Goal: Information Seeking & Learning: Learn about a topic

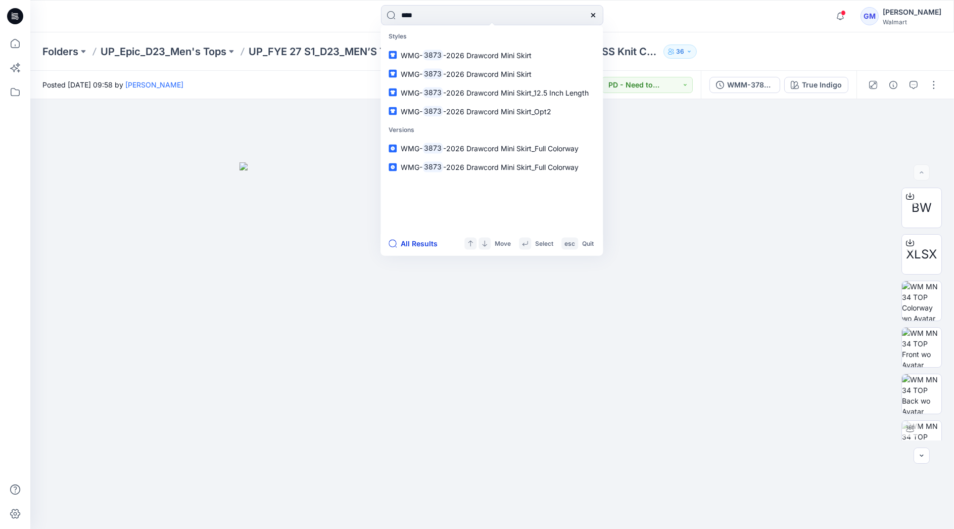
type input "****"
click at [415, 247] on button "All Results" at bounding box center [417, 243] width 56 height 12
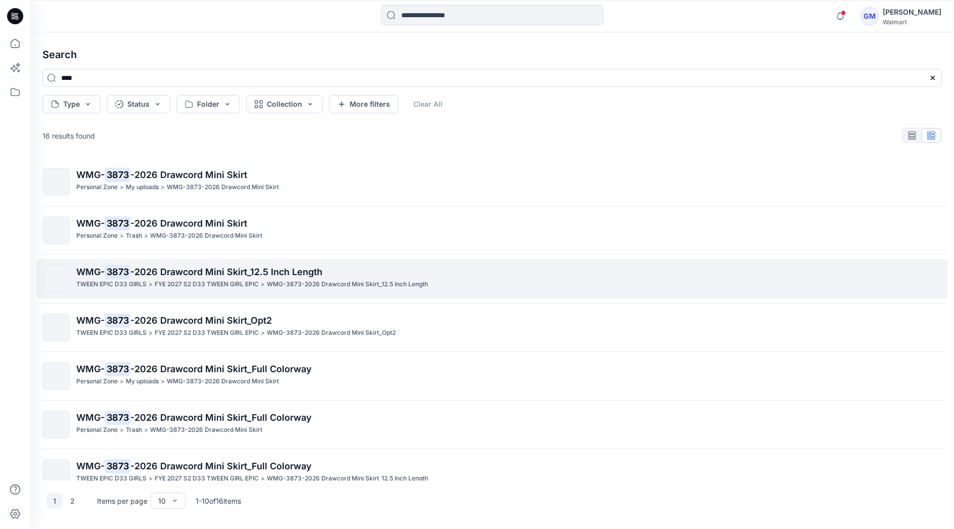
click at [216, 278] on p "WMG- 3873 -2026 Drawcord Mini Skirt_12.5 Inch Length" at bounding box center [508, 272] width 865 height 14
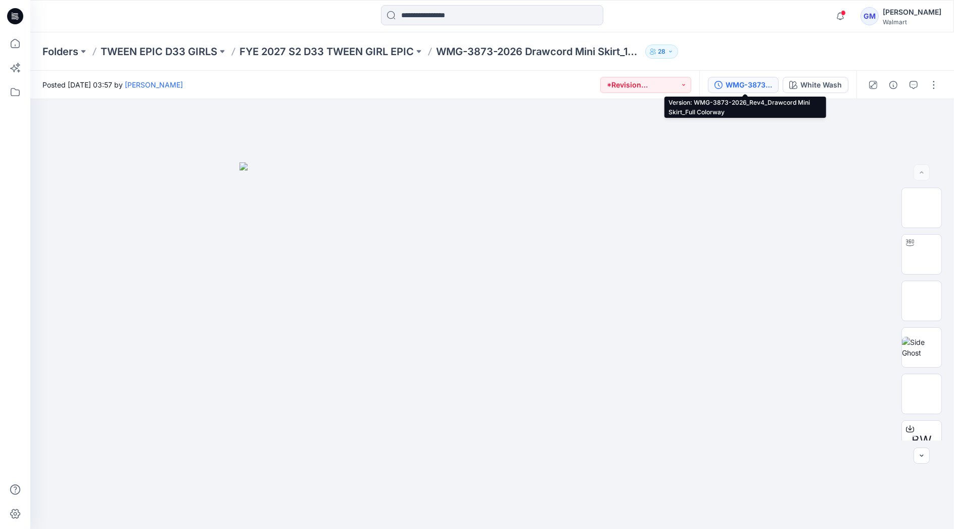
click at [748, 81] on div "WMG-3873-2026_Rev4_Drawcord Mini Skirt_Full Colorway" at bounding box center [749, 84] width 46 height 11
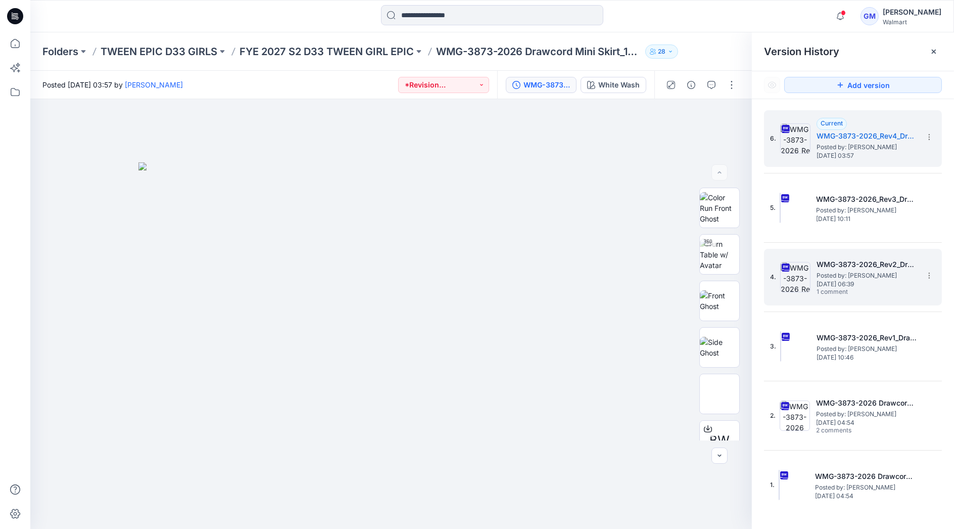
click at [840, 273] on span "Posted by: [PERSON_NAME]" at bounding box center [867, 275] width 101 height 10
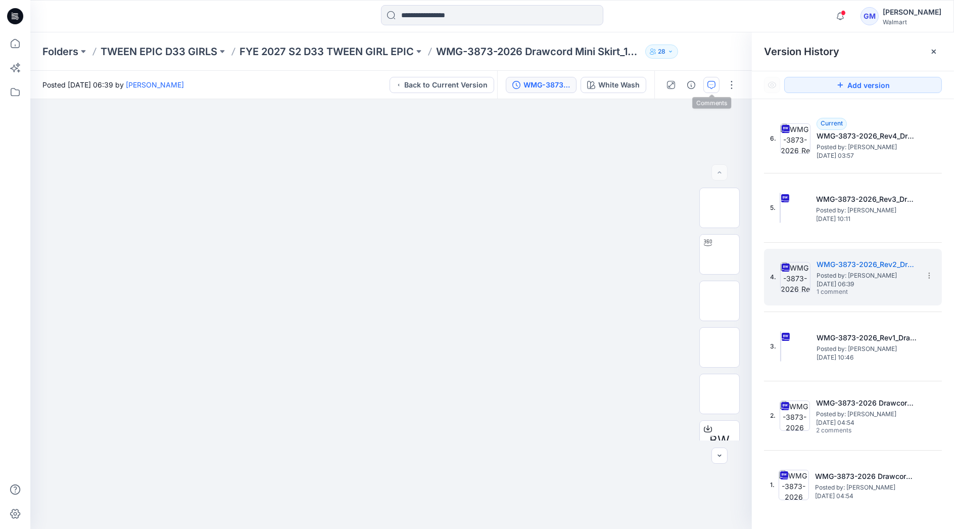
click at [711, 86] on icon "button" at bounding box center [711, 85] width 8 height 8
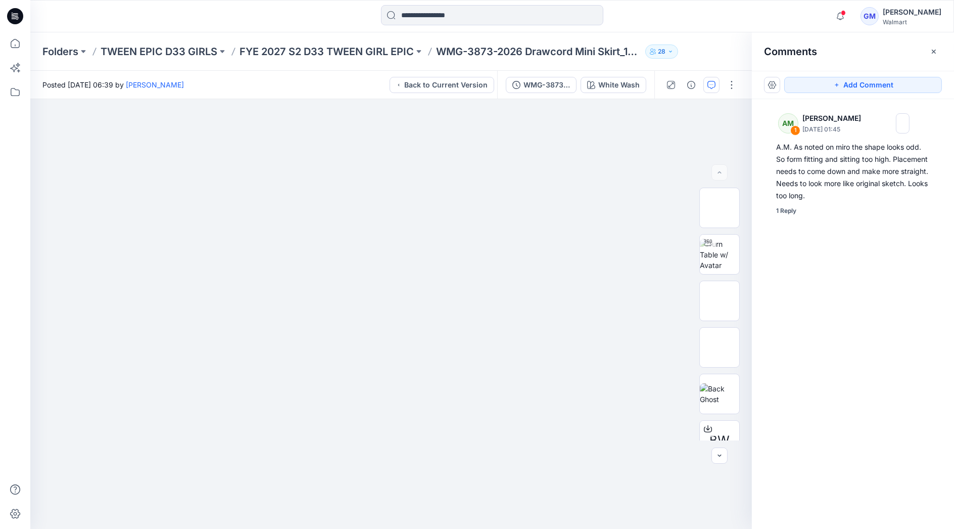
click at [829, 281] on div "AM 1 [PERSON_NAME] [DATE] 01:45 A.M. As noted on miro the shape looks odd. So f…" at bounding box center [853, 295] width 202 height 392
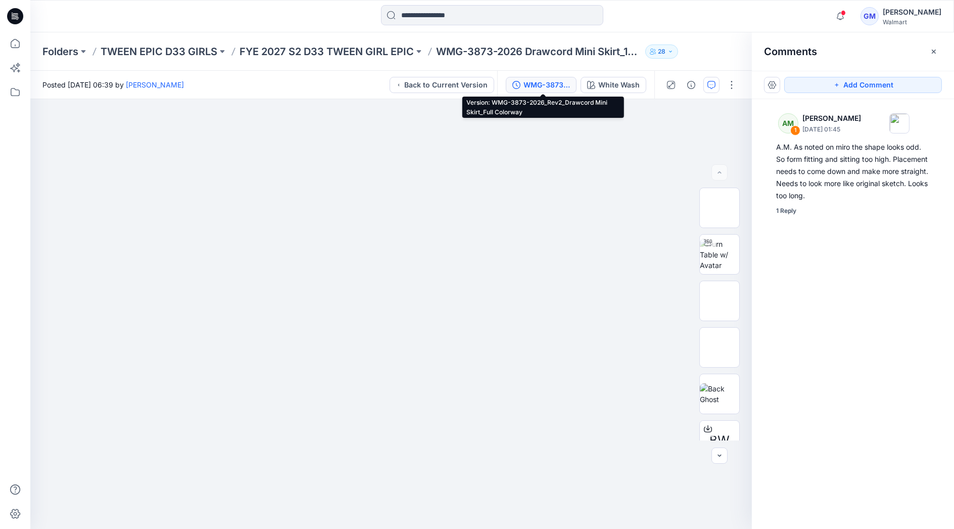
click at [535, 83] on div "WMG-3873-2026_Rev2_Drawcord Mini Skirt_Full Colorway" at bounding box center [546, 84] width 46 height 11
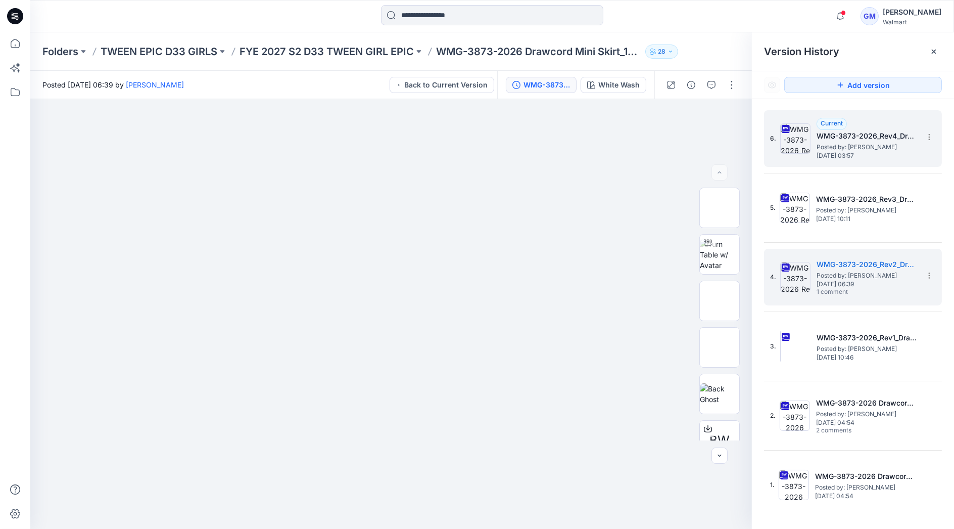
click at [838, 145] on span "Posted by: [PERSON_NAME]" at bounding box center [867, 147] width 101 height 10
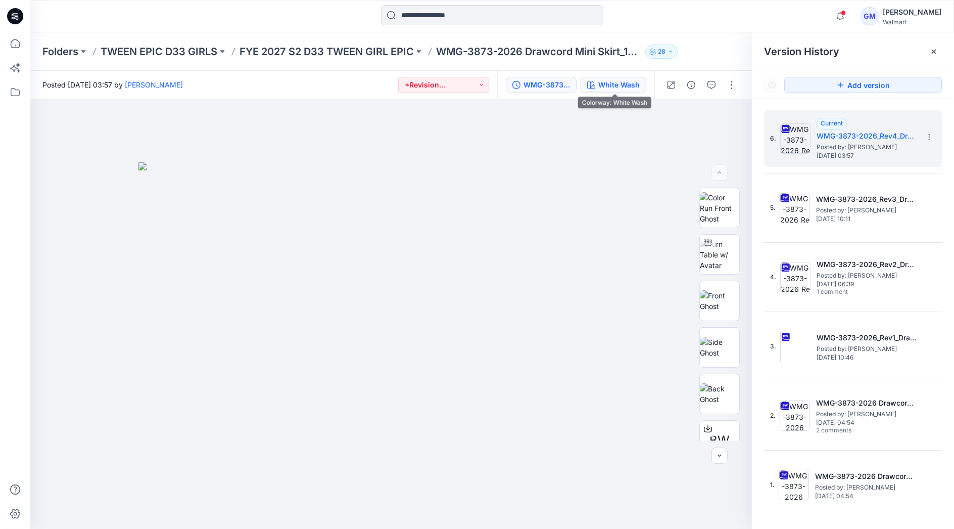
click at [631, 81] on div "White Wash" at bounding box center [618, 84] width 41 height 11
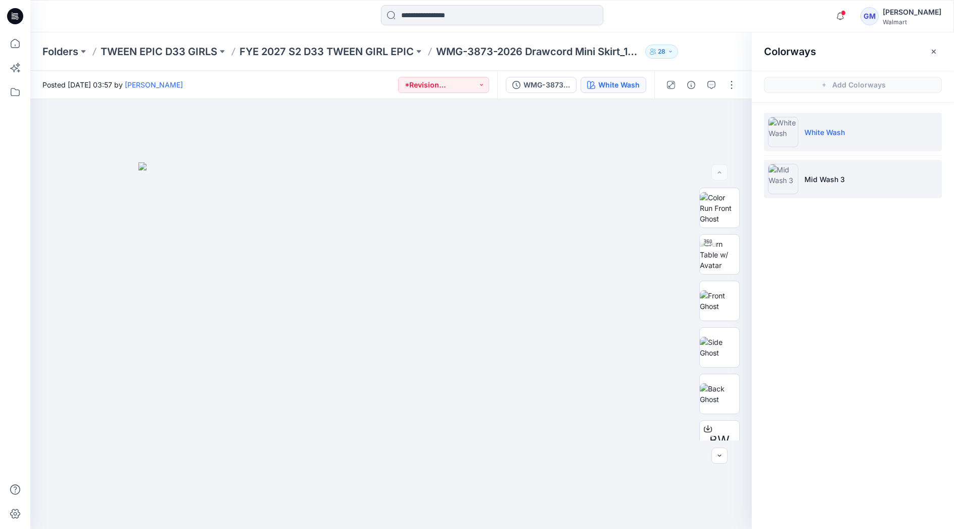
click at [882, 177] on li "Mid Wash 3" at bounding box center [853, 179] width 178 height 38
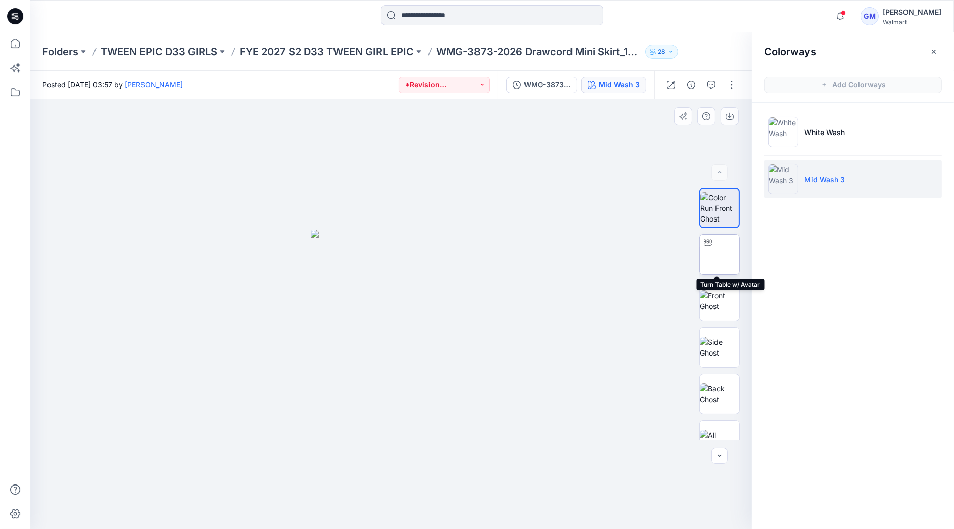
click at [720, 254] on img at bounding box center [720, 254] width 0 height 0
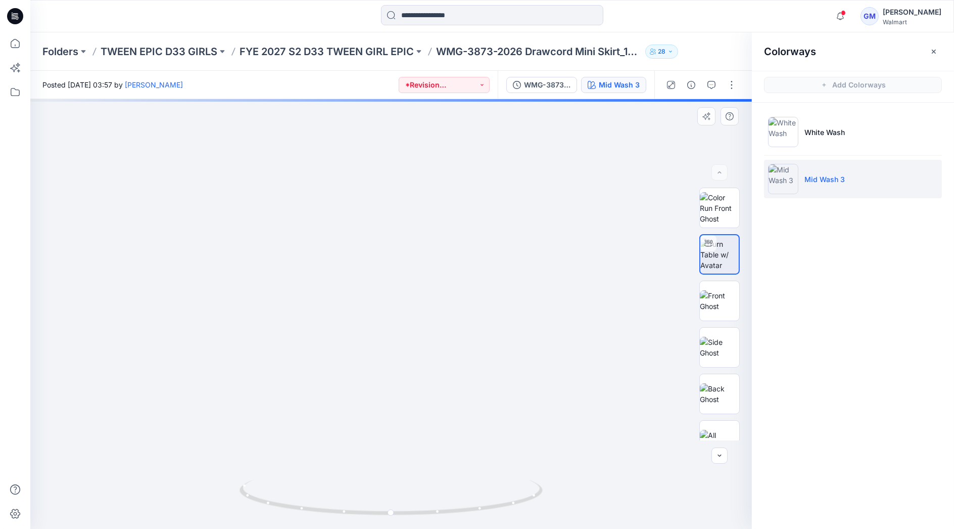
drag, startPoint x: 400, startPoint y: 427, endPoint x: 402, endPoint y: 321, distance: 106.1
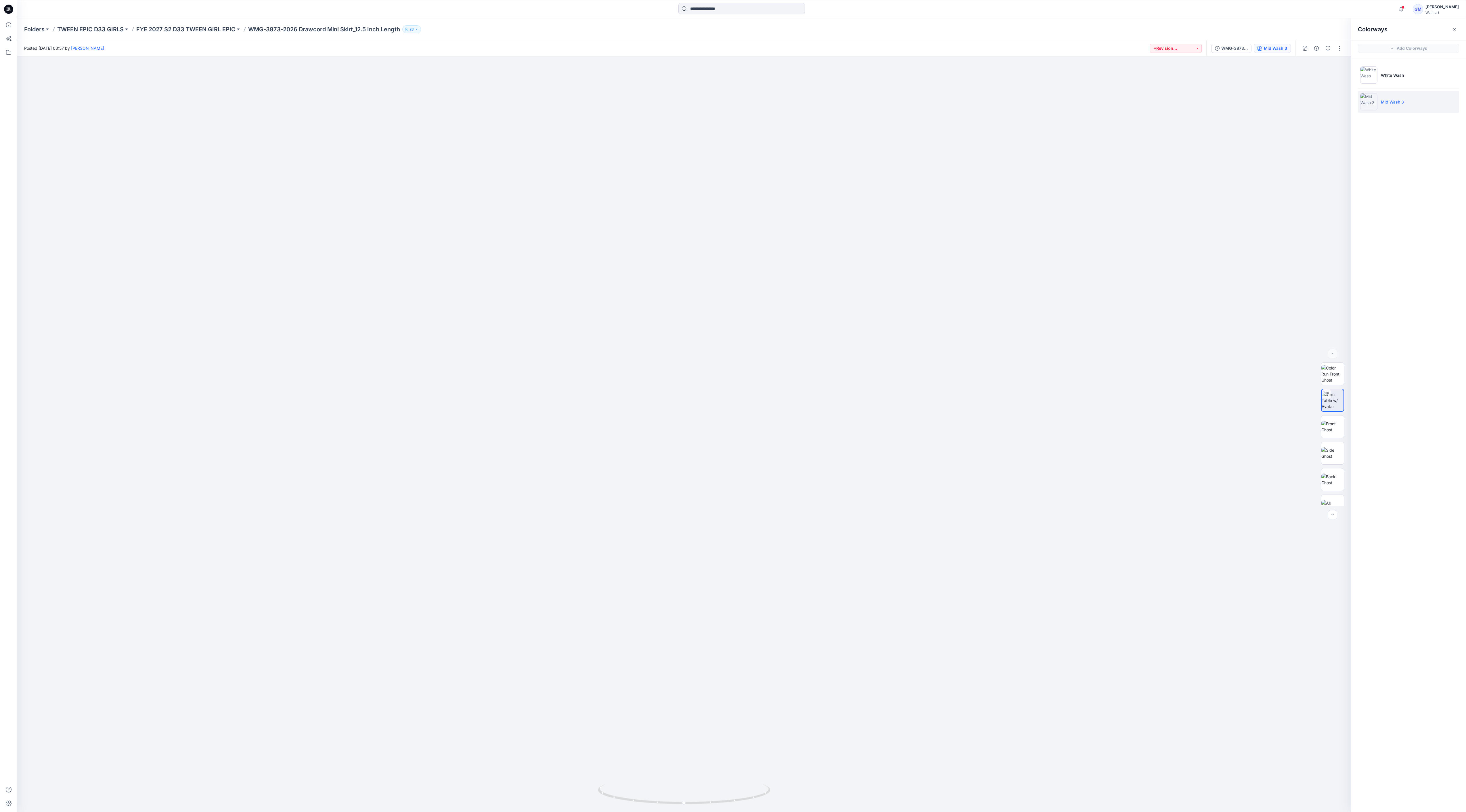
drag, startPoint x: 1374, startPoint y: 205, endPoint x: 1366, endPoint y: 205, distance: 8.0
click at [542, 205] on div "Colorways Add Colorways White Wash Mid Wash 3" at bounding box center [1409, 415] width 115 height 794
drag, startPoint x: 656, startPoint y: 803, endPoint x: 719, endPoint y: 798, distance: 63.2
click at [542, 300] on icon at bounding box center [685, 795] width 174 height 22
click at [207, 153] on img at bounding box center [684, 223] width 1178 height 1178
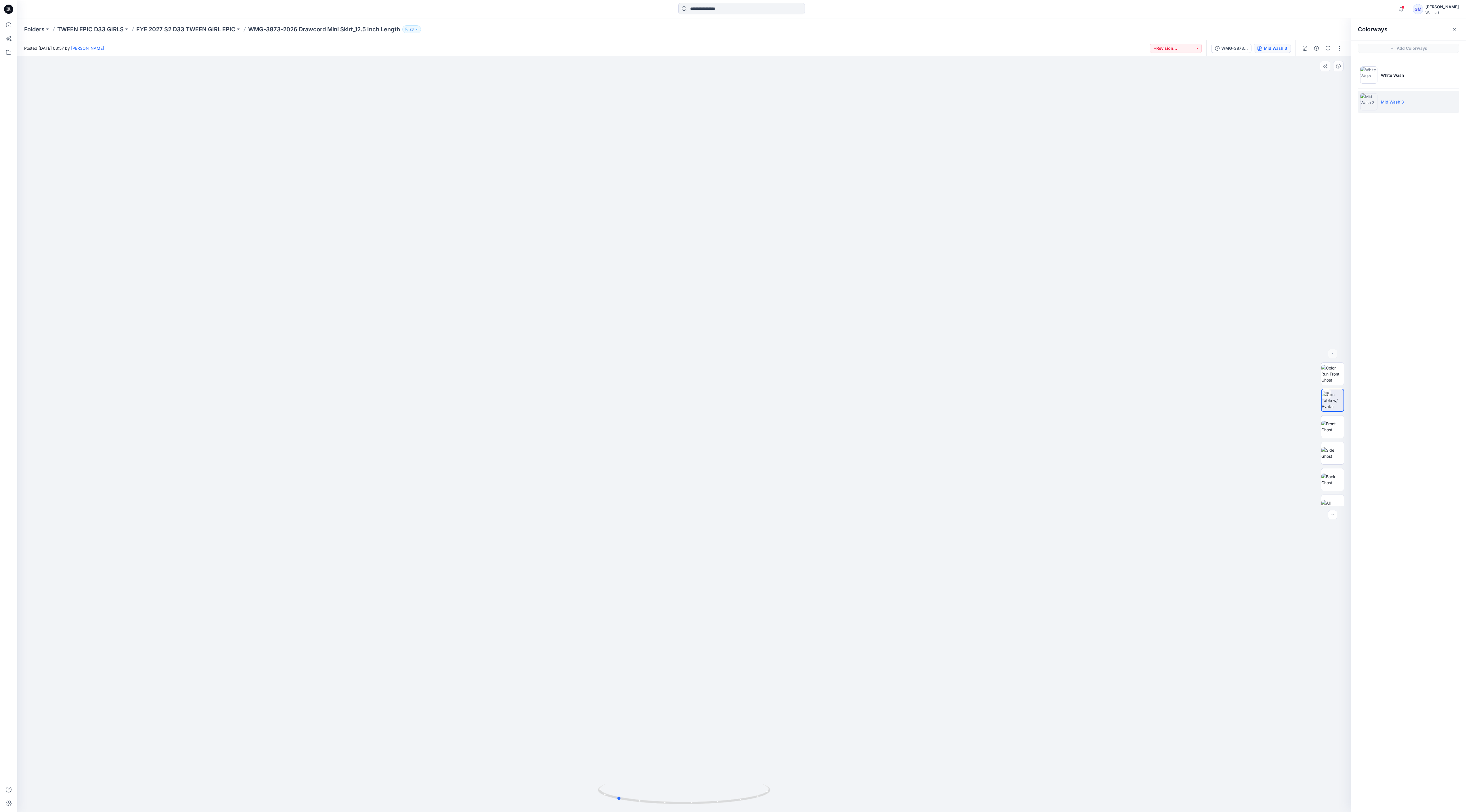
drag, startPoint x: 666, startPoint y: 805, endPoint x: 707, endPoint y: 807, distance: 41.0
click at [542, 300] on div at bounding box center [684, 797] width 172 height 29
